Goal: Task Accomplishment & Management: Use online tool/utility

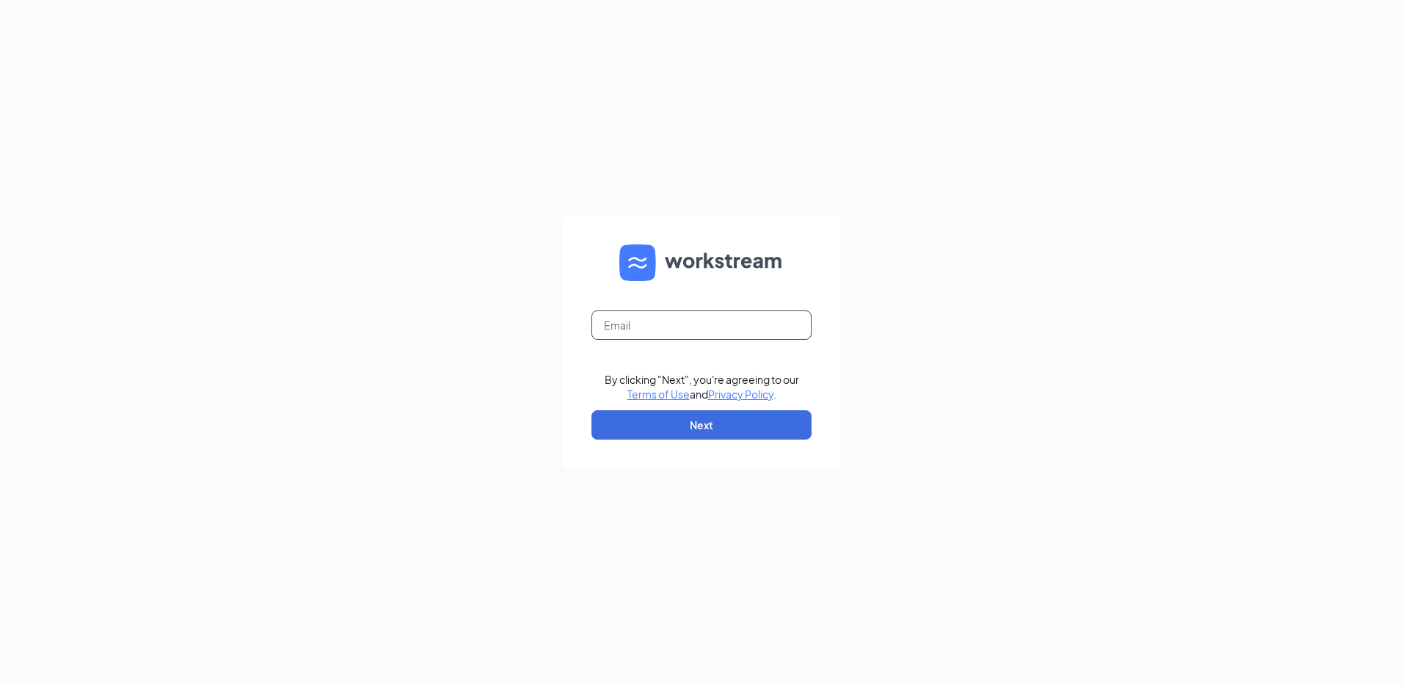
drag, startPoint x: 644, startPoint y: 327, endPoint x: 642, endPoint y: 317, distance: 9.8
click at [644, 327] on input "text" at bounding box center [701, 324] width 220 height 29
type input "rs027999@tacobell.com"
click at [729, 421] on button "Next" at bounding box center [701, 424] width 220 height 29
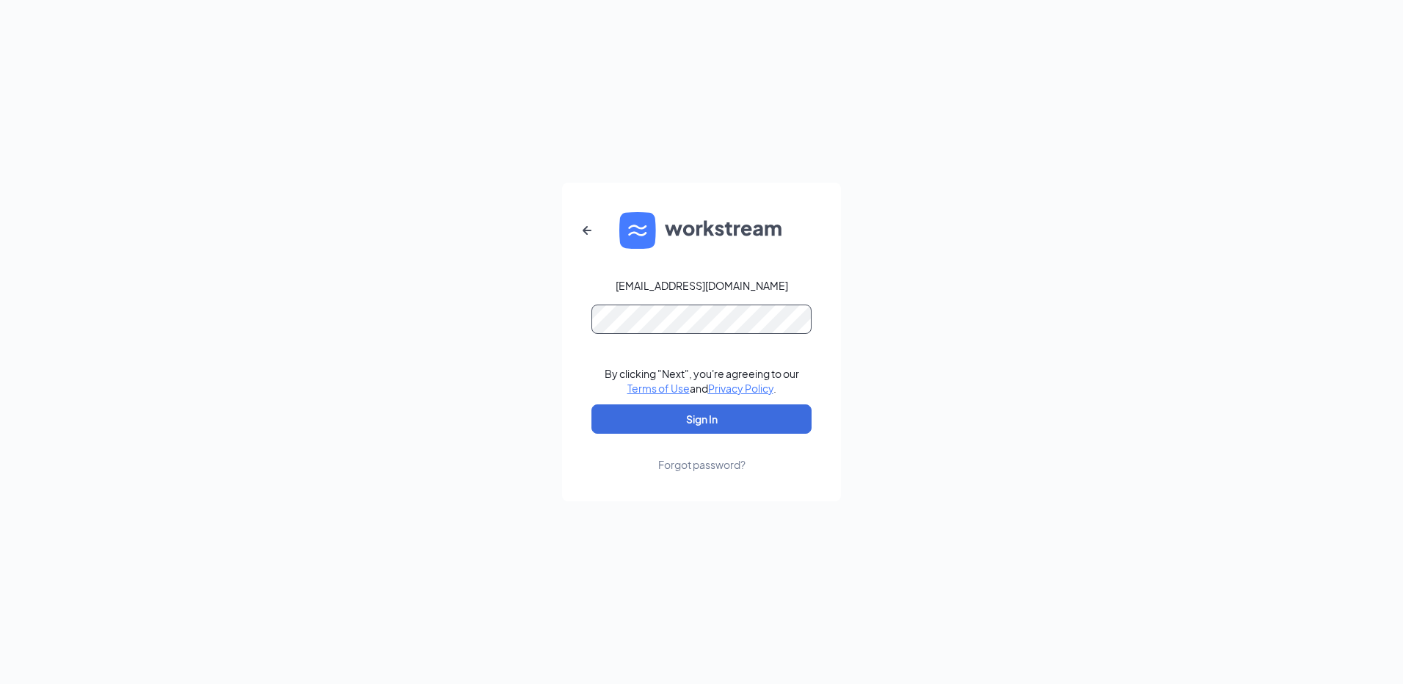
click at [591, 404] on button "Sign In" at bounding box center [701, 418] width 220 height 29
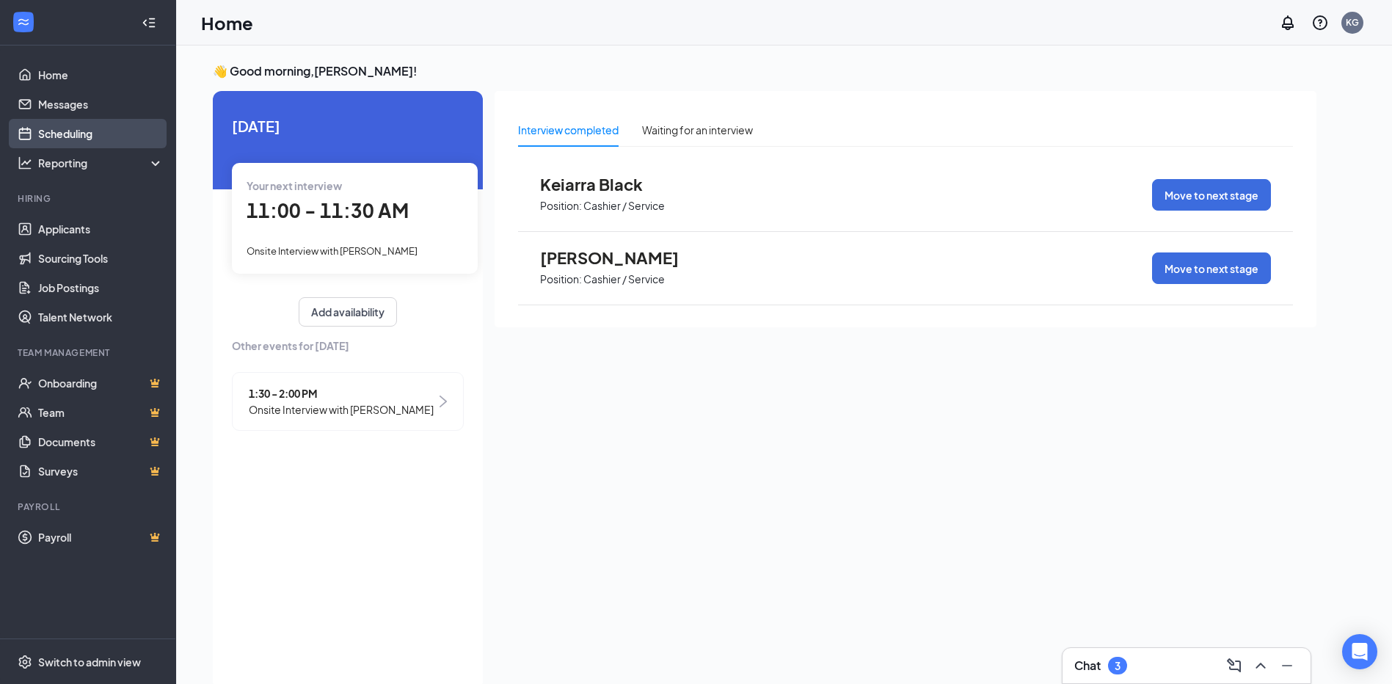
click at [80, 138] on link "Scheduling" at bounding box center [100, 133] width 125 height 29
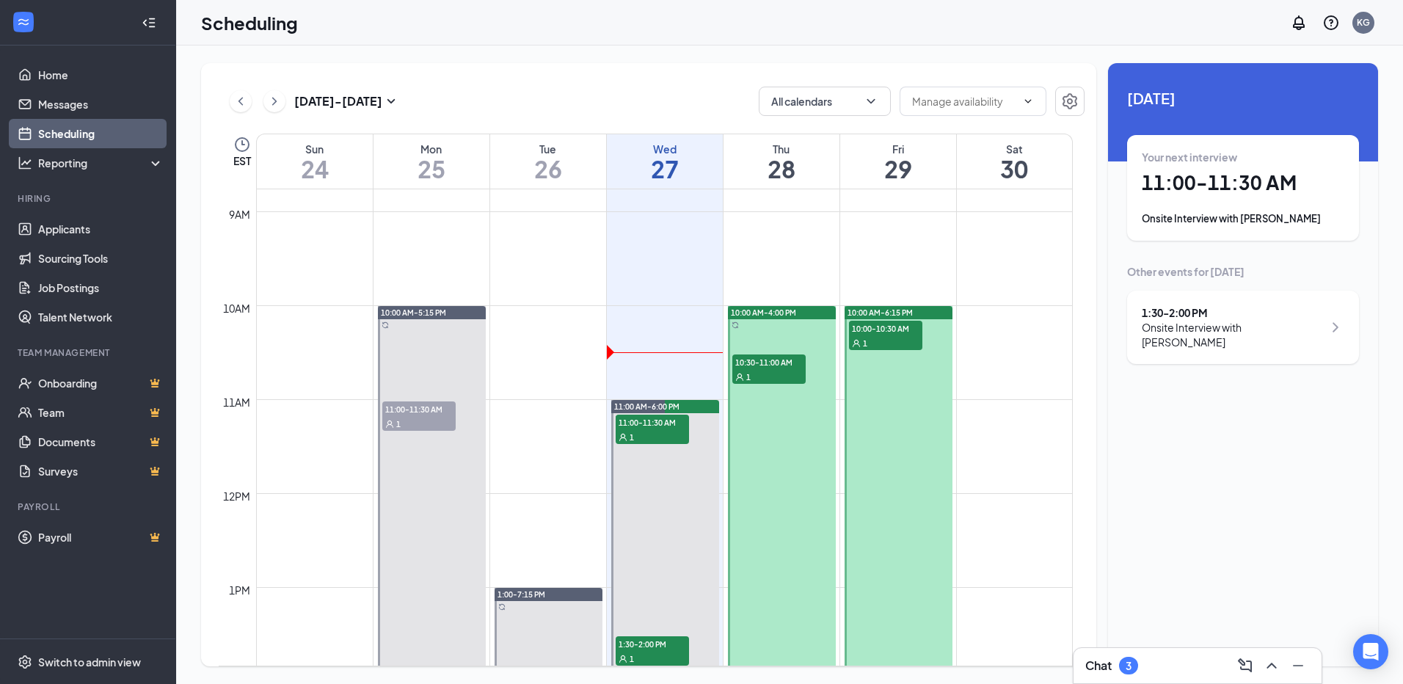
scroll to position [868, 0]
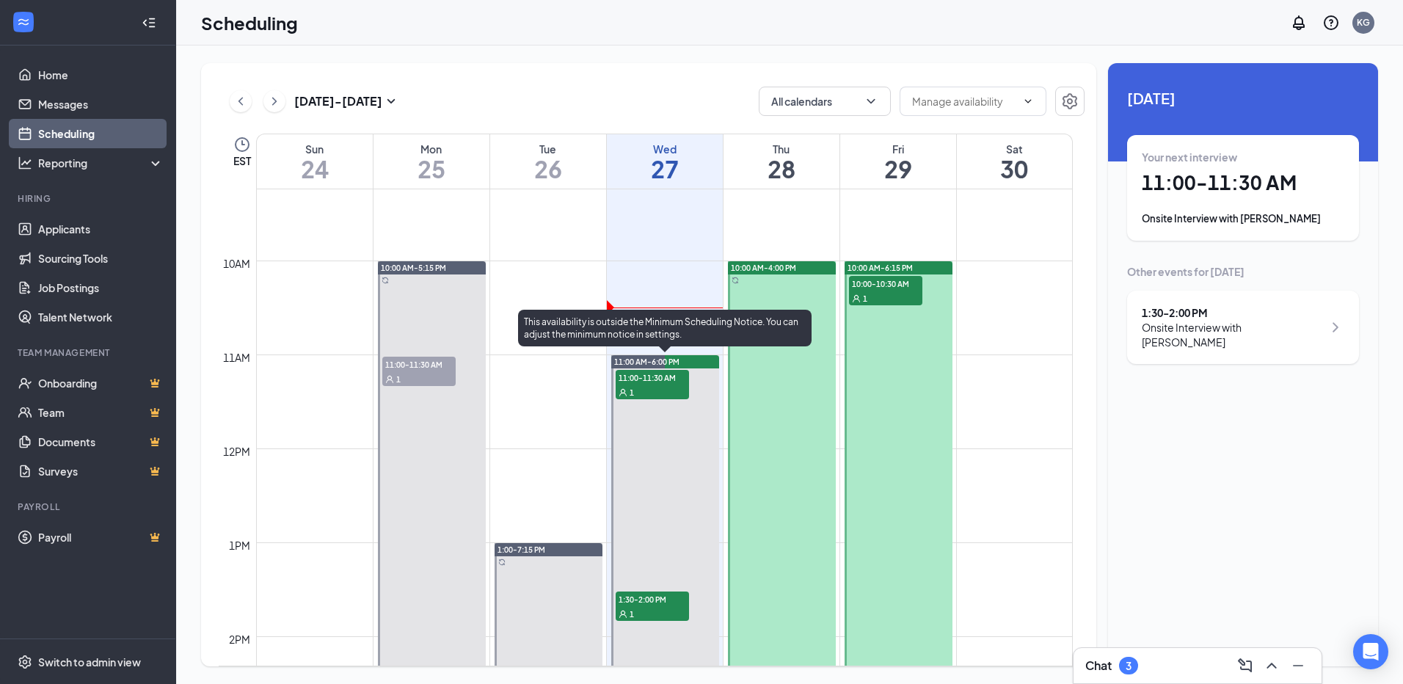
click at [652, 377] on span "11:00-11:30 AM" at bounding box center [652, 377] width 73 height 15
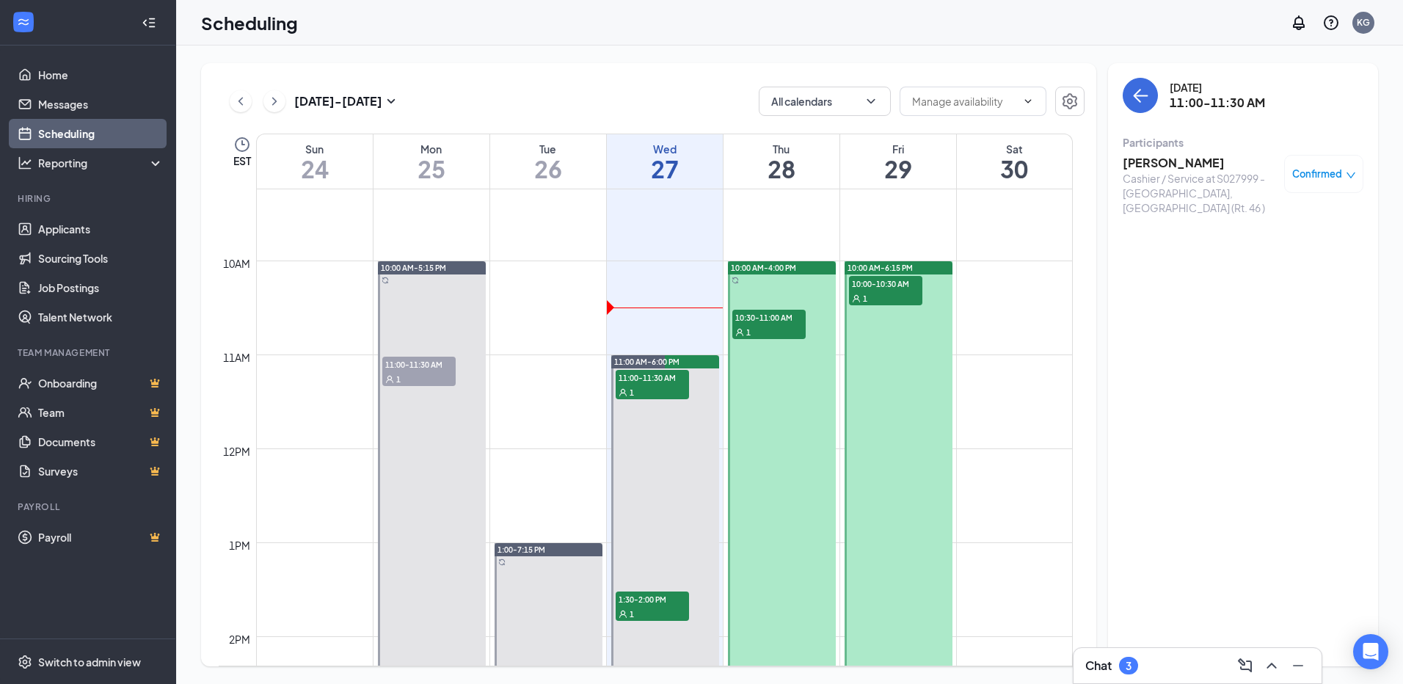
click at [1169, 162] on h3 "[PERSON_NAME]" at bounding box center [1200, 163] width 154 height 16
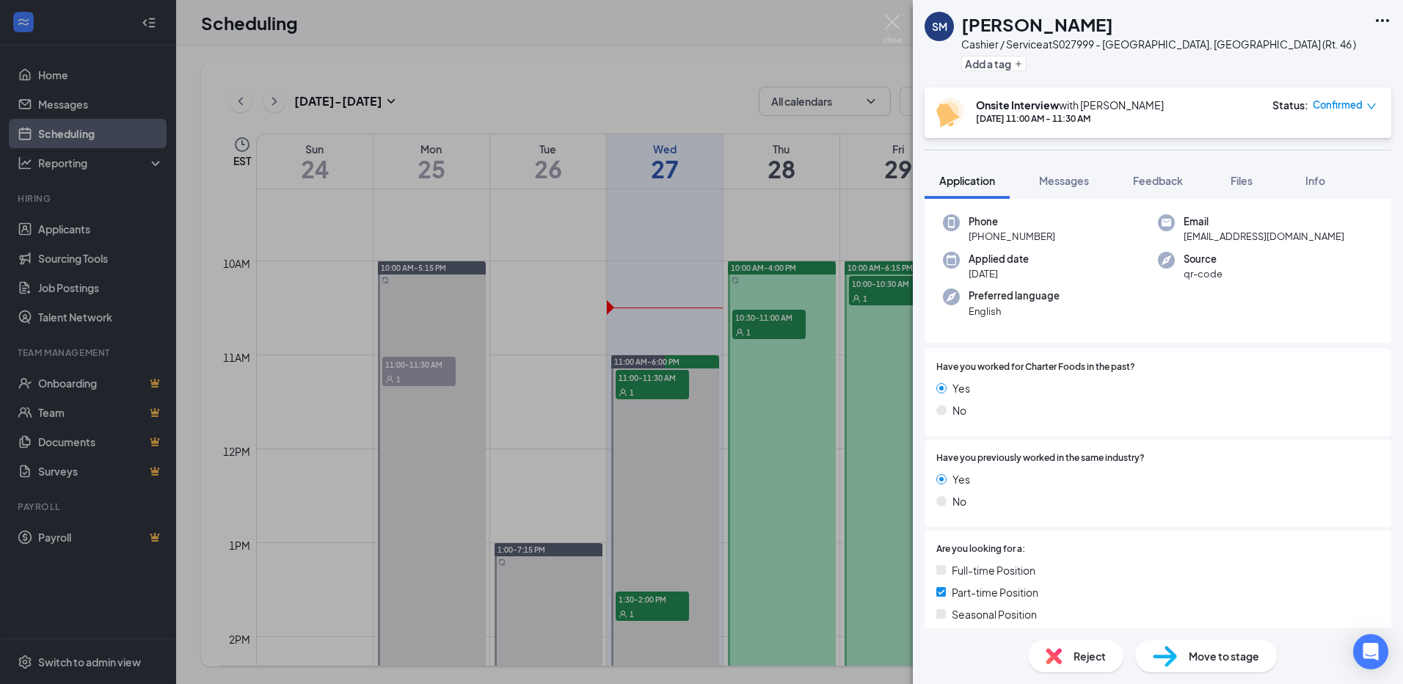
scroll to position [53, 0]
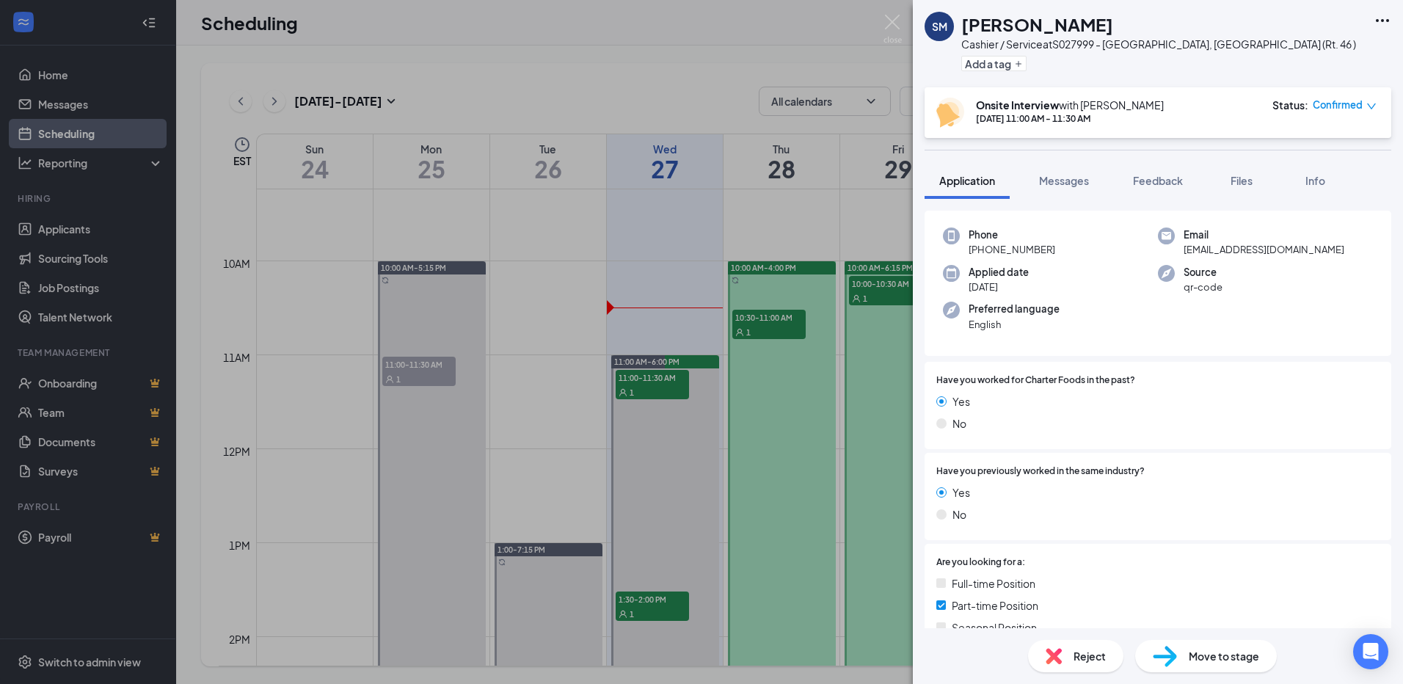
click at [648, 87] on div "[PERSON_NAME] Cashier / Service at S027999 - [GEOGRAPHIC_DATA], [GEOGRAPHIC_DAT…" at bounding box center [701, 342] width 1403 height 684
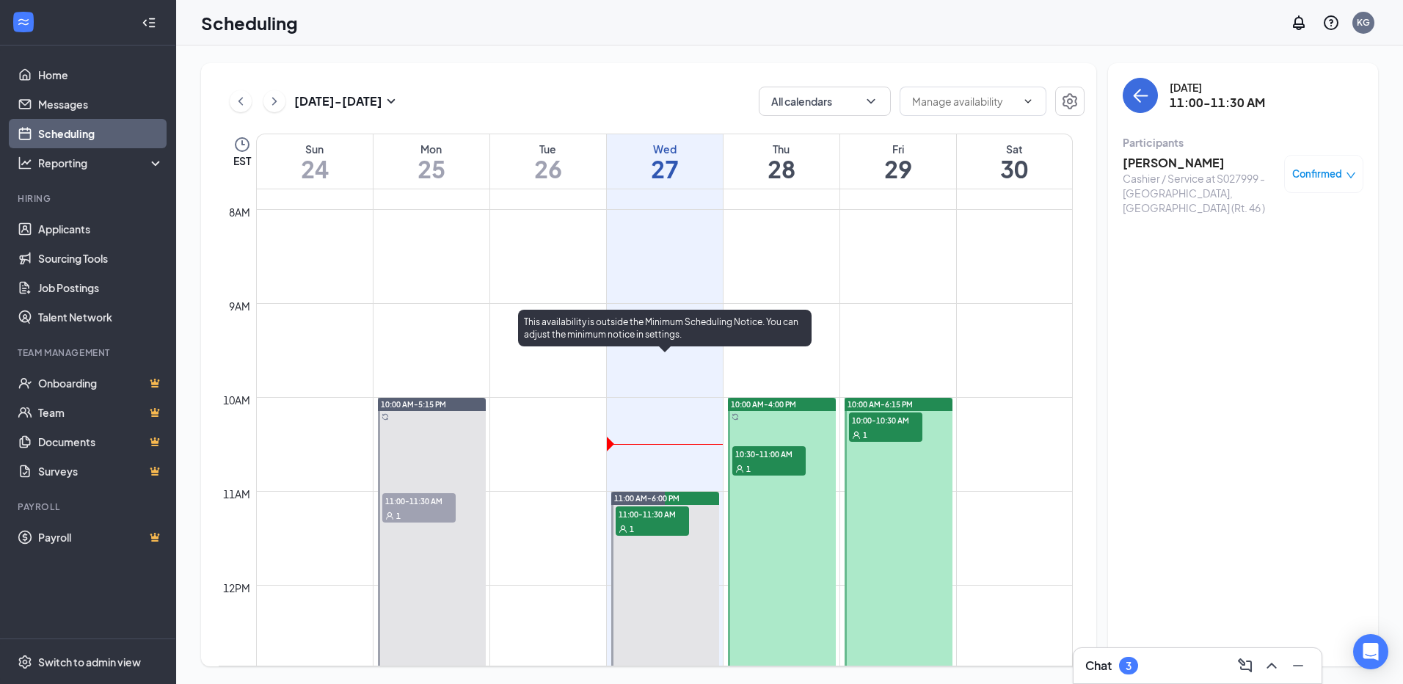
scroll to position [721, 0]
